Goal: Task Accomplishment & Management: Manage account settings

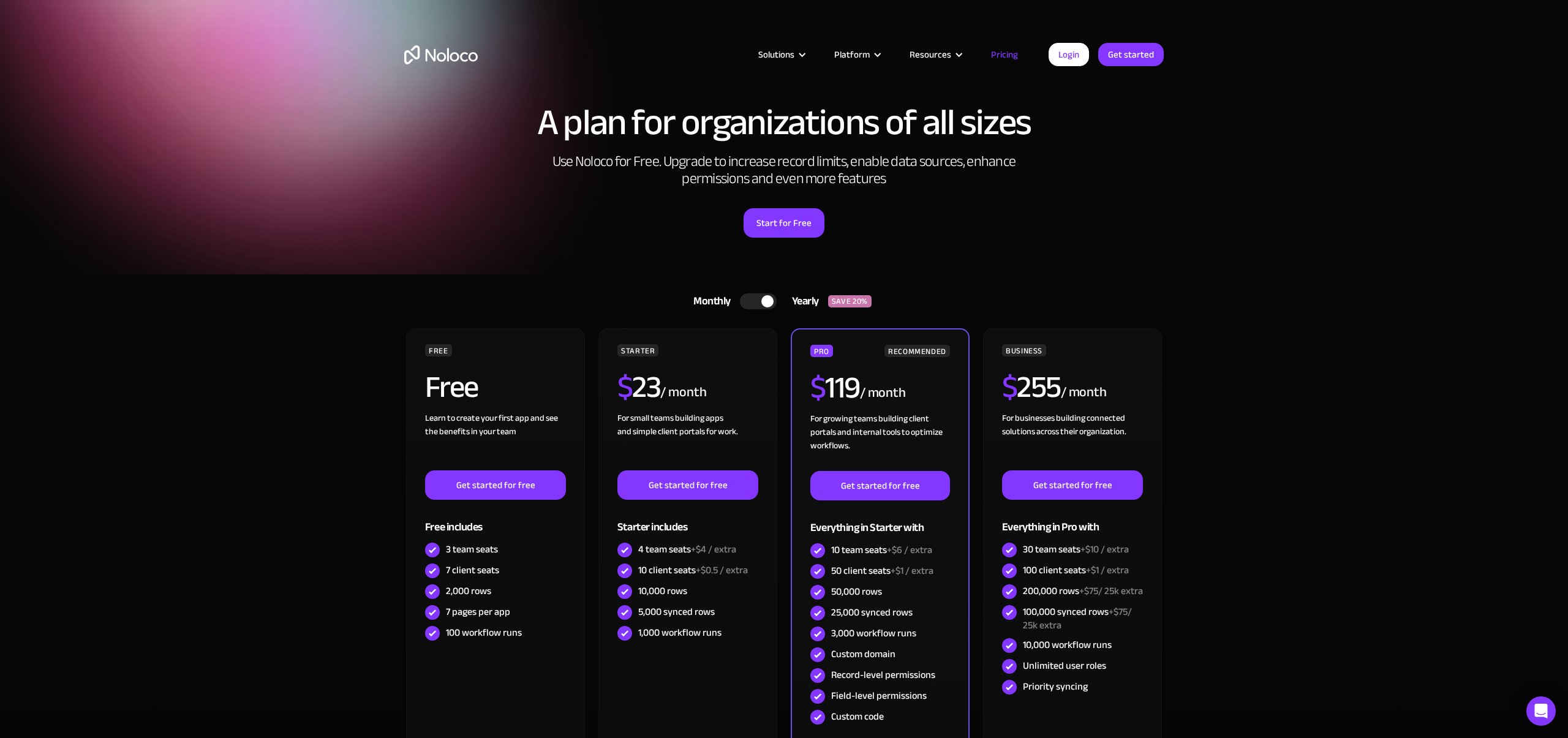
drag, startPoint x: 1023, startPoint y: 229, endPoint x: 1016, endPoint y: 221, distance: 10.6
click at [1023, 229] on div "Start for Free" at bounding box center [783, 218] width 759 height 38
click at [1084, 59] on link "Login" at bounding box center [1069, 55] width 41 height 23
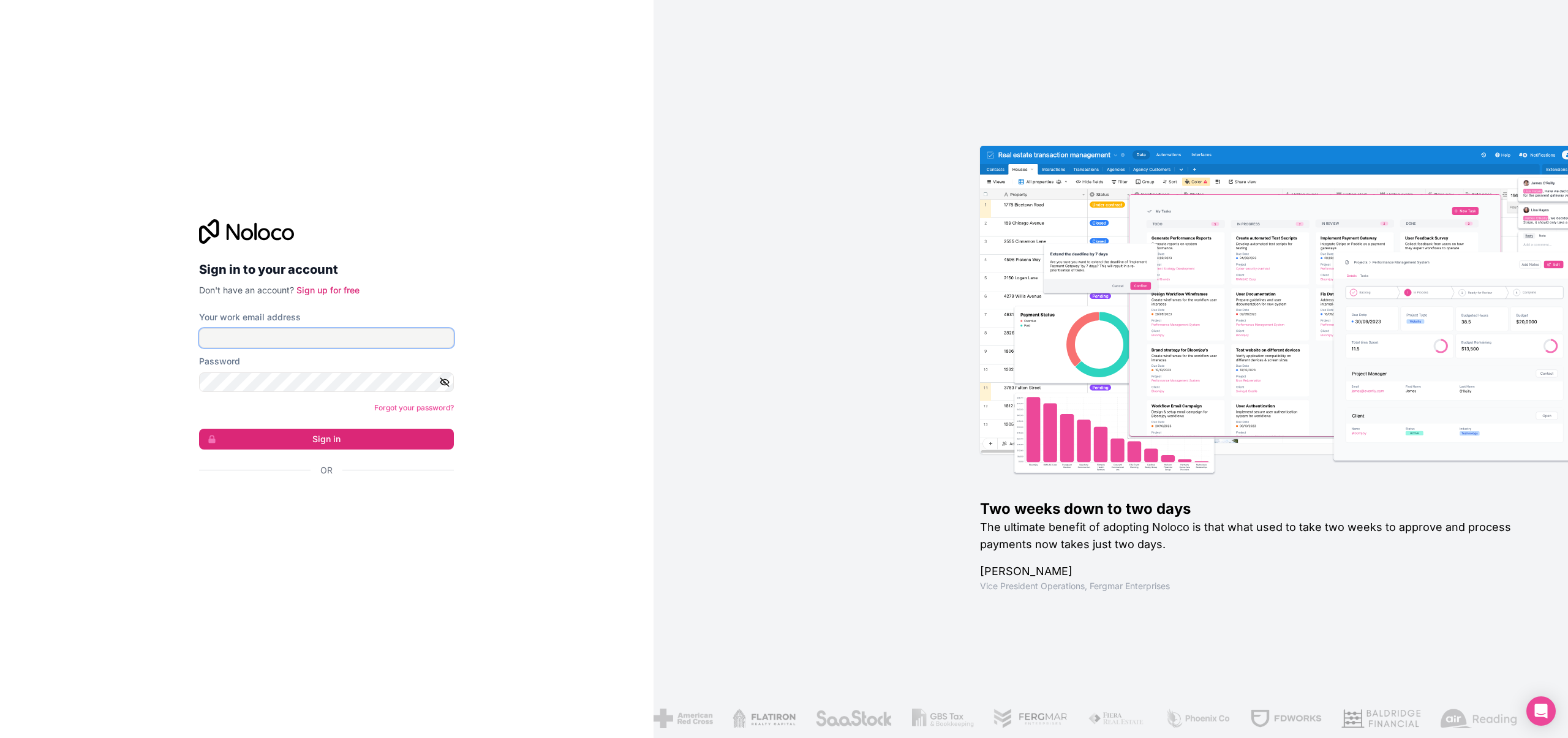
click at [358, 333] on input "Your work email address" at bounding box center [326, 338] width 255 height 20
type input "[EMAIL_ADDRESS][DOMAIN_NAME]"
click at [309, 435] on button "Sign in" at bounding box center [326, 438] width 255 height 21
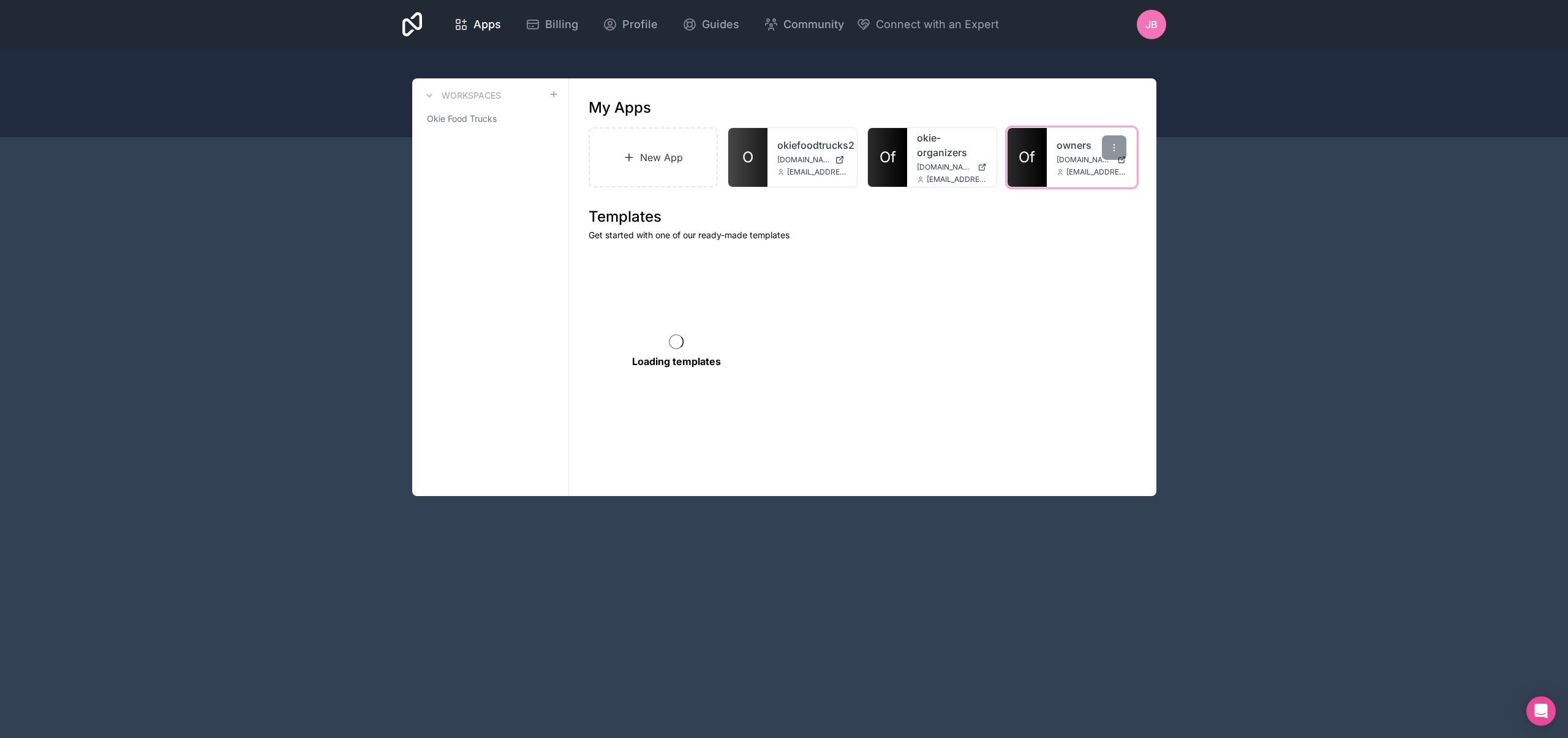
click at [1024, 154] on span "Of" at bounding box center [1026, 157] width 16 height 20
